Goal: Information Seeking & Learning: Compare options

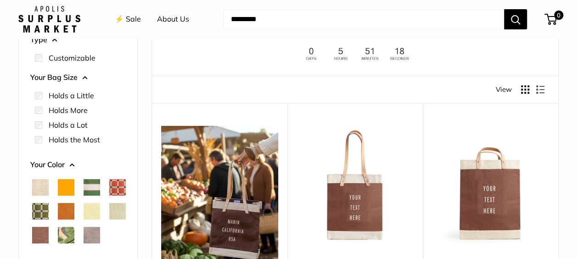
scroll to position [92, 0]
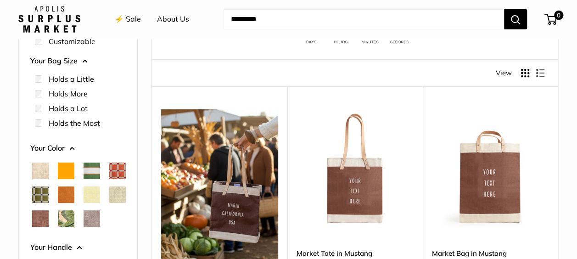
click at [46, 106] on div at bounding box center [41, 108] width 12 height 7
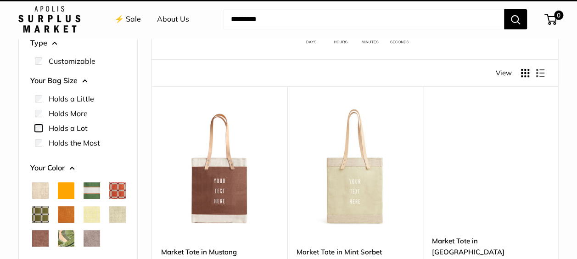
scroll to position [24, 0]
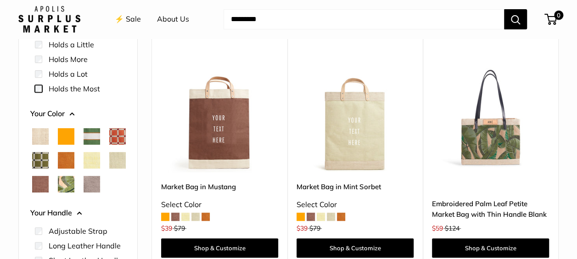
scroll to position [140, 0]
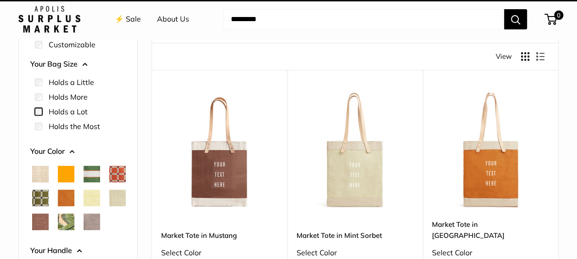
scroll to position [24, 0]
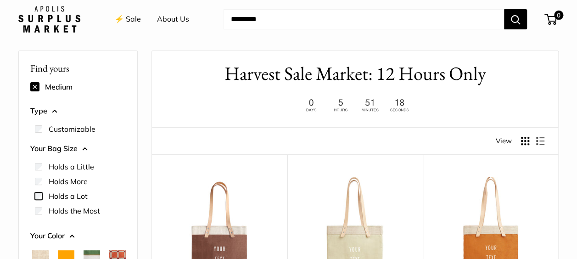
click at [42, 195] on div at bounding box center [41, 195] width 12 height 7
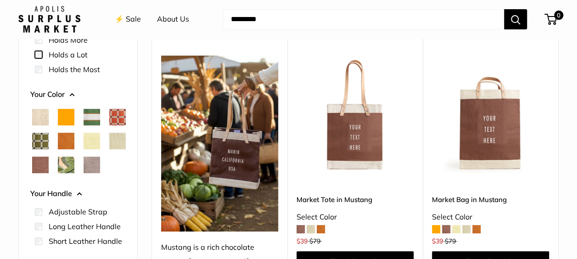
scroll to position [171, 0]
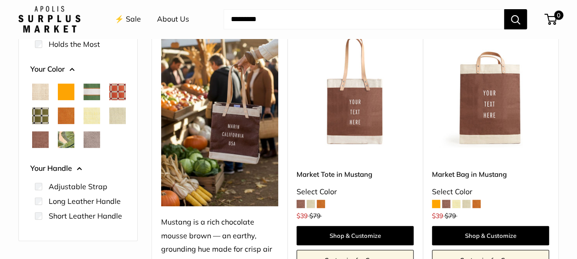
click at [310, 203] on span at bounding box center [311, 204] width 8 height 8
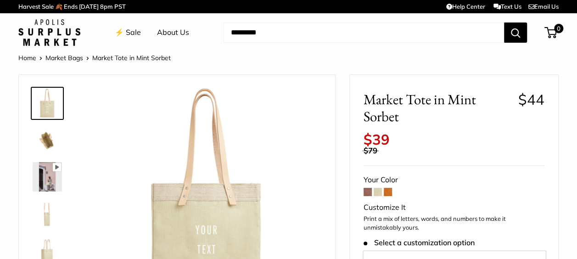
click at [368, 191] on span at bounding box center [367, 192] width 8 height 8
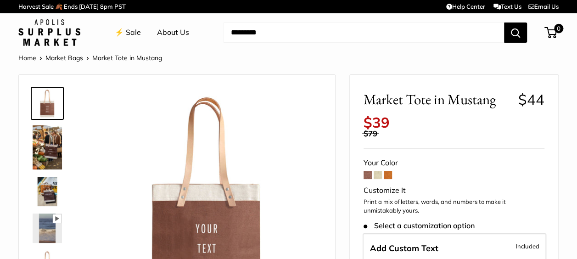
click at [390, 177] on span at bounding box center [388, 175] width 8 height 8
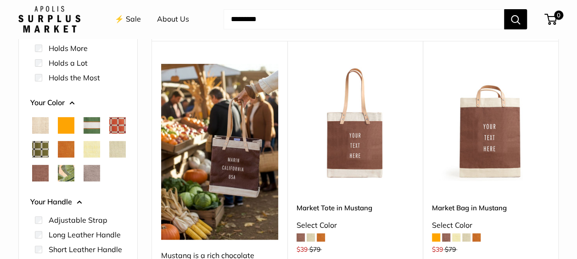
scroll to position [165, 0]
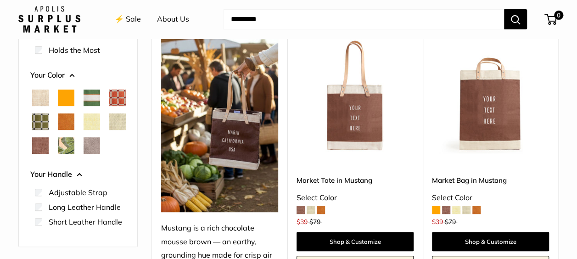
click at [88, 150] on span "Taupe" at bounding box center [92, 145] width 17 height 17
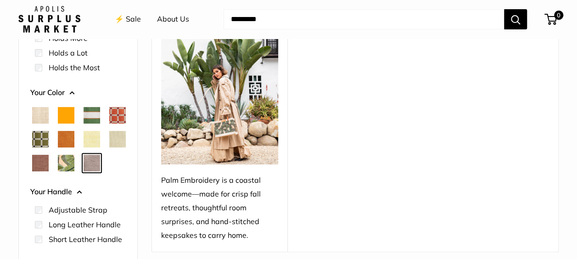
scroll to position [177, 0]
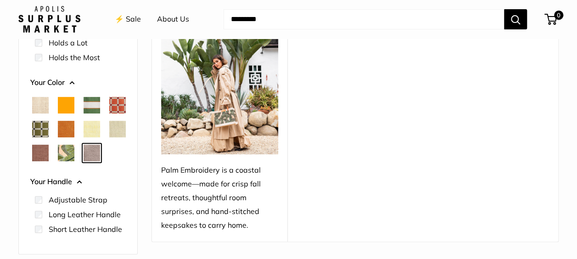
click at [70, 160] on span "Palm Leaf" at bounding box center [66, 153] width 17 height 17
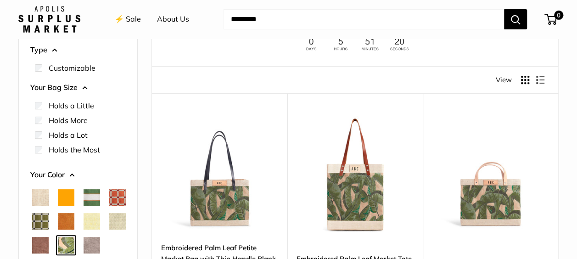
scroll to position [187, 0]
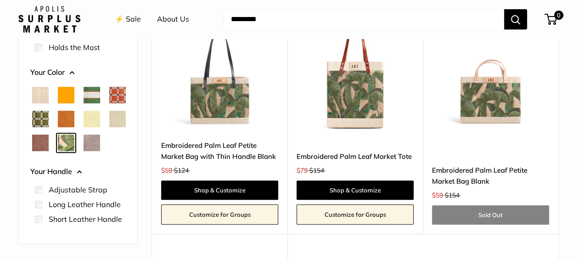
click at [39, 120] on span "Chenille Window Sage" at bounding box center [40, 119] width 17 height 17
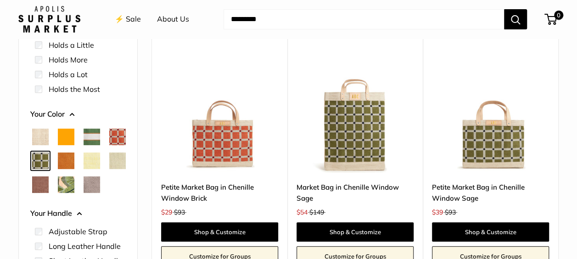
scroll to position [143, 0]
